Goal: Navigation & Orientation: Understand site structure

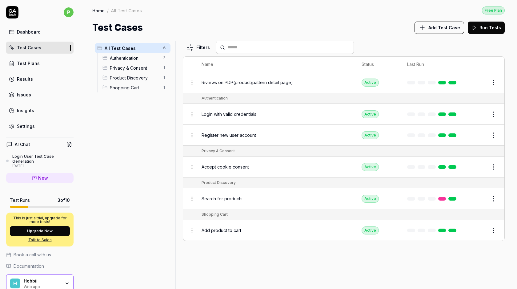
click at [44, 47] on link "Test Cases" at bounding box center [39, 48] width 67 height 12
click at [43, 63] on link "Test Plans" at bounding box center [39, 63] width 67 height 12
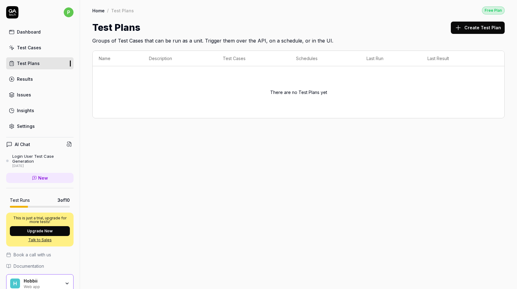
click at [26, 82] on div "Results" at bounding box center [25, 79] width 16 height 6
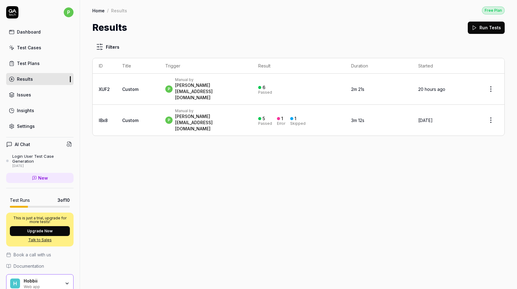
click at [39, 94] on link "Issues" at bounding box center [39, 95] width 67 height 12
click at [39, 108] on link "Insights" at bounding box center [39, 110] width 67 height 12
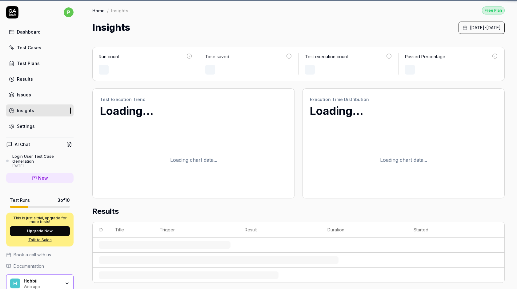
click at [39, 122] on link "Settings" at bounding box center [39, 126] width 67 height 12
